Goal: Check status: Check status

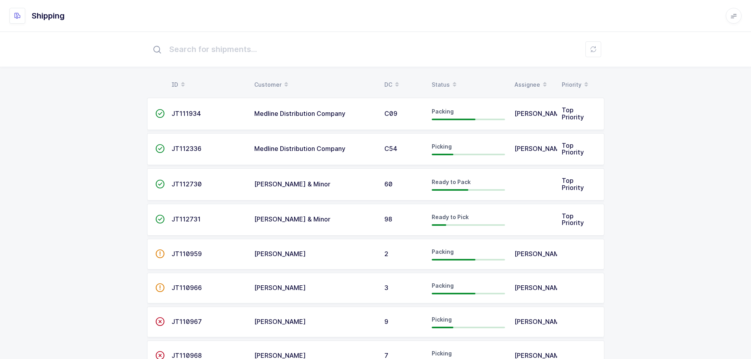
click at [448, 82] on div "Status" at bounding box center [468, 84] width 73 height 13
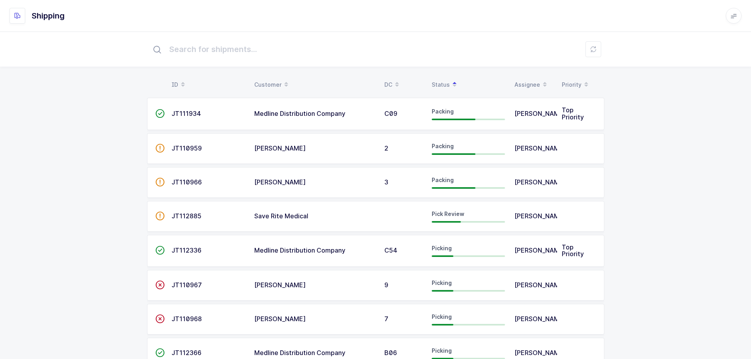
click at [317, 217] on div "Save Rite Medical" at bounding box center [314, 216] width 121 height 7
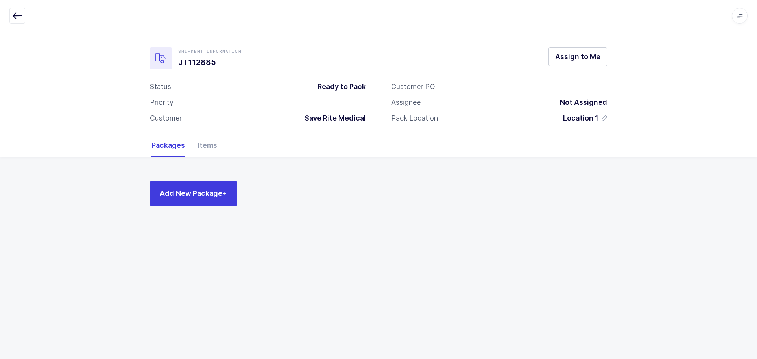
click at [17, 17] on icon "button" at bounding box center [17, 15] width 9 height 9
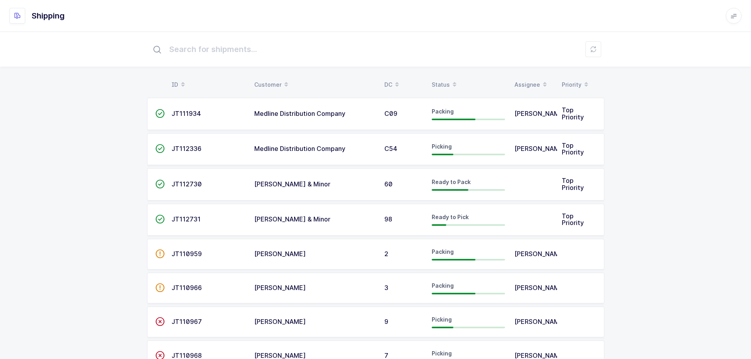
click at [438, 84] on div "Status" at bounding box center [468, 84] width 73 height 13
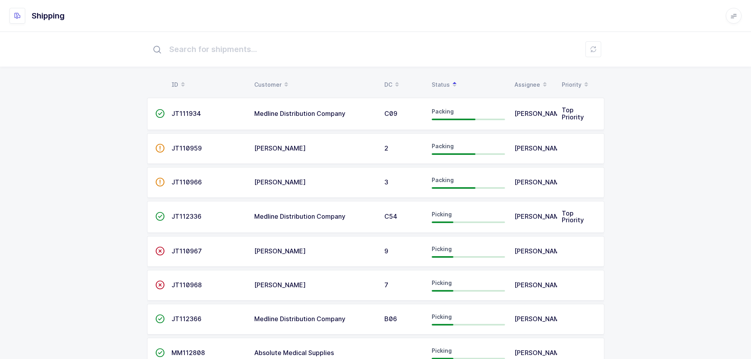
click at [599, 49] on button at bounding box center [594, 49] width 16 height 16
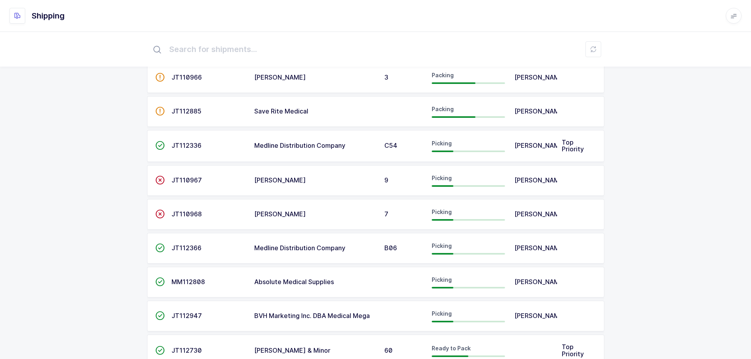
scroll to position [118, 0]
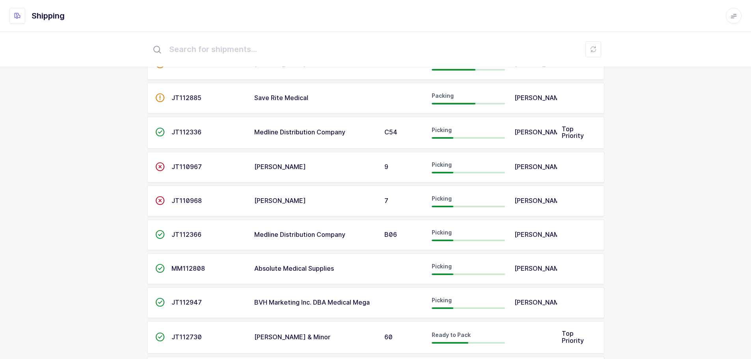
click at [161, 241] on td "" at bounding box center [157, 235] width 20 height 31
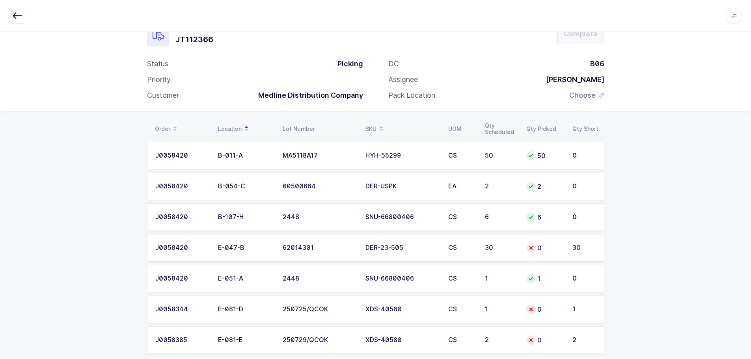
scroll to position [67, 0]
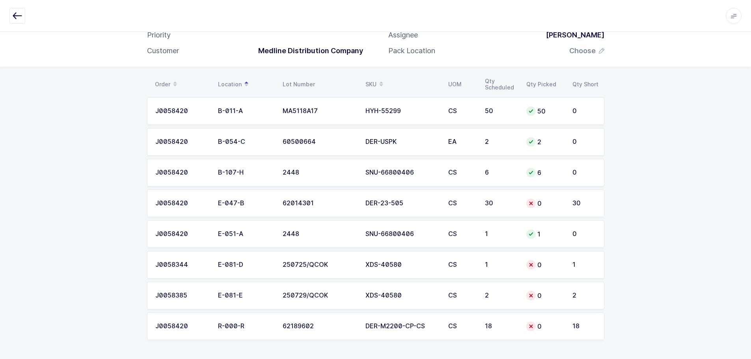
click at [67, 51] on div "Shipment Information JT112366 Complete Status Picking Priority Customer Medline…" at bounding box center [375, 15] width 751 height 103
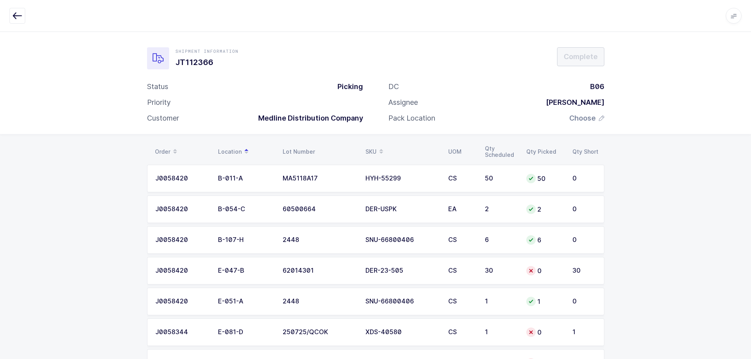
click at [13, 12] on icon "button" at bounding box center [17, 15] width 9 height 9
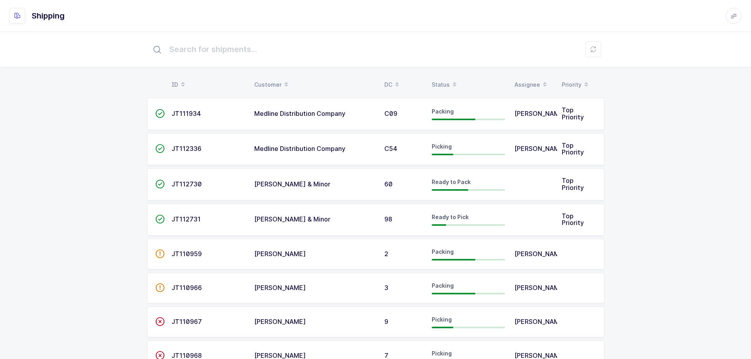
click at [444, 82] on div "Status" at bounding box center [468, 84] width 73 height 13
click at [450, 83] on span at bounding box center [454, 84] width 9 height 13
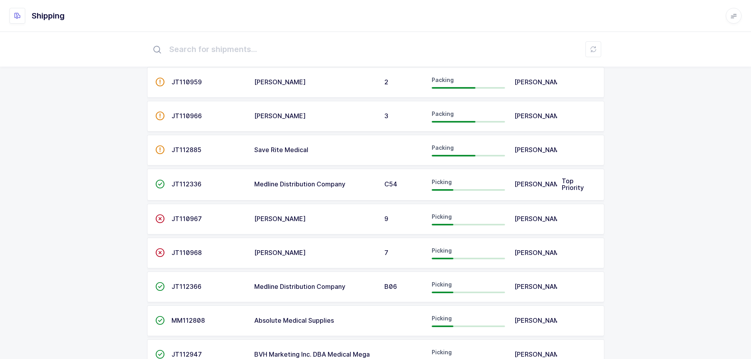
scroll to position [79, 0]
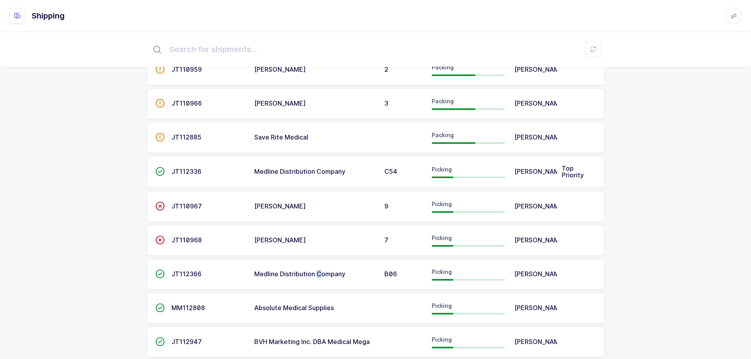
click at [319, 277] on span "Medline Distribution Company" at bounding box center [299, 274] width 91 height 8
click at [347, 277] on div "Medline Distribution Company" at bounding box center [314, 274] width 121 height 7
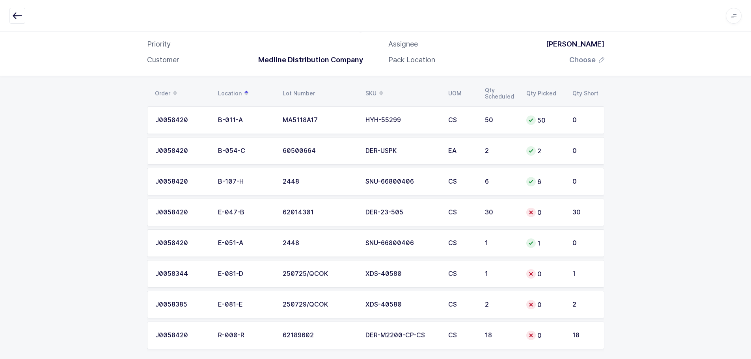
scroll to position [67, 0]
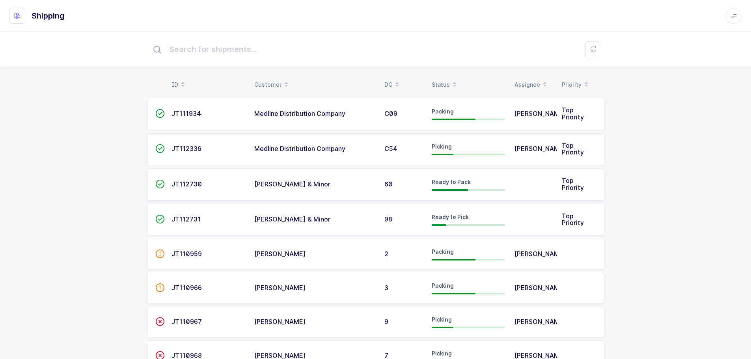
click at [438, 81] on div "Status" at bounding box center [468, 84] width 73 height 13
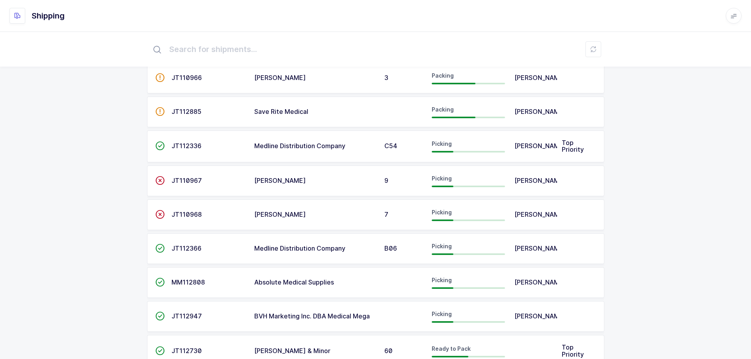
scroll to position [158, 0]
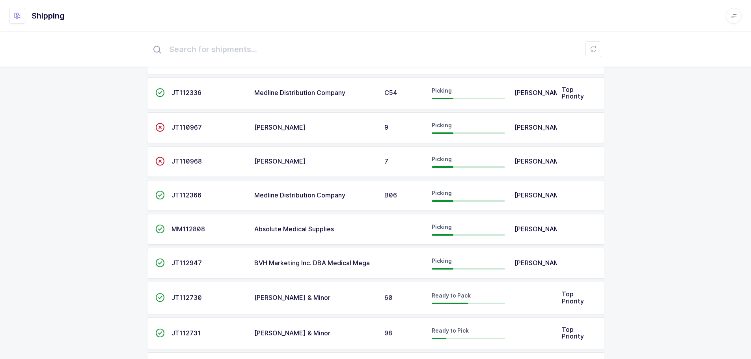
click at [411, 273] on td at bounding box center [403, 263] width 47 height 31
